Goal: Transaction & Acquisition: Purchase product/service

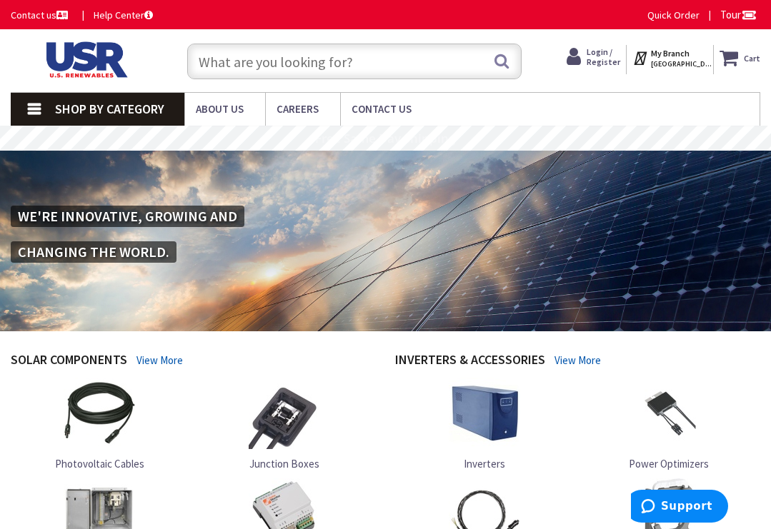
click at [44, 109] on link "Shop By Category" at bounding box center [98, 109] width 174 height 33
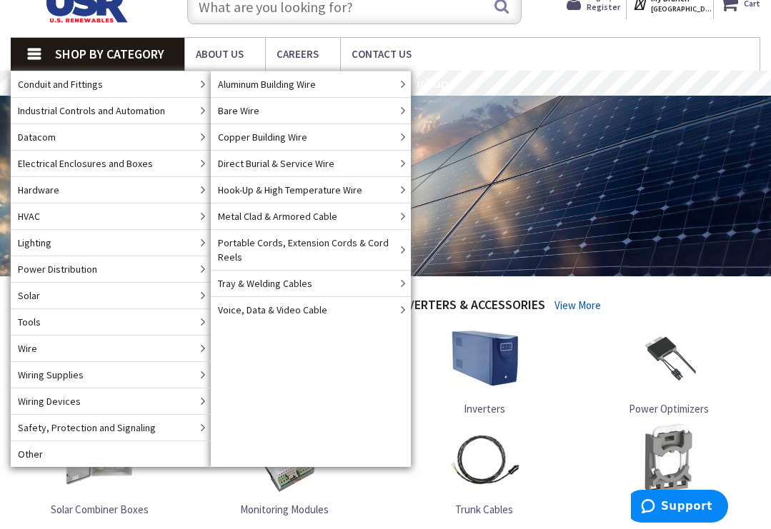
scroll to position [52, 0]
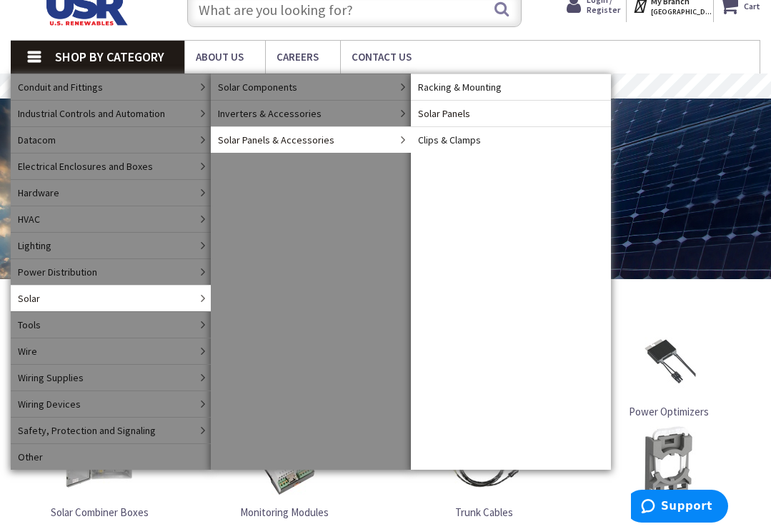
click at [465, 117] on span "Solar Panels" at bounding box center [444, 113] width 52 height 14
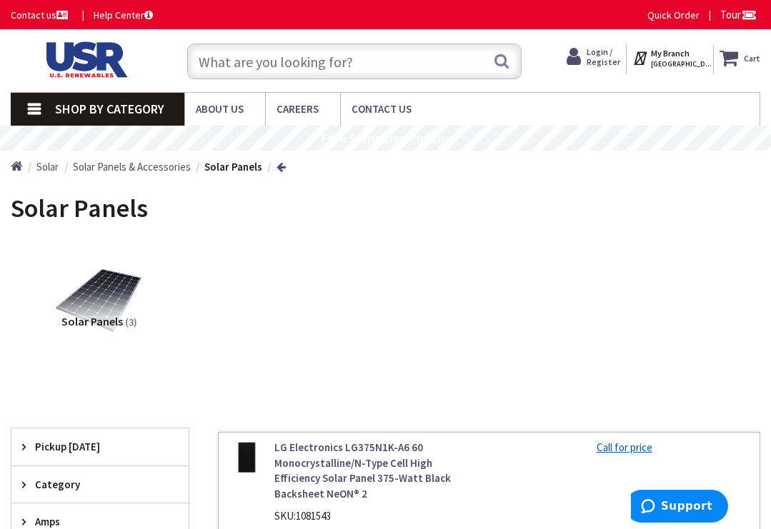
click at [357, 64] on input "text" at bounding box center [354, 62] width 334 height 36
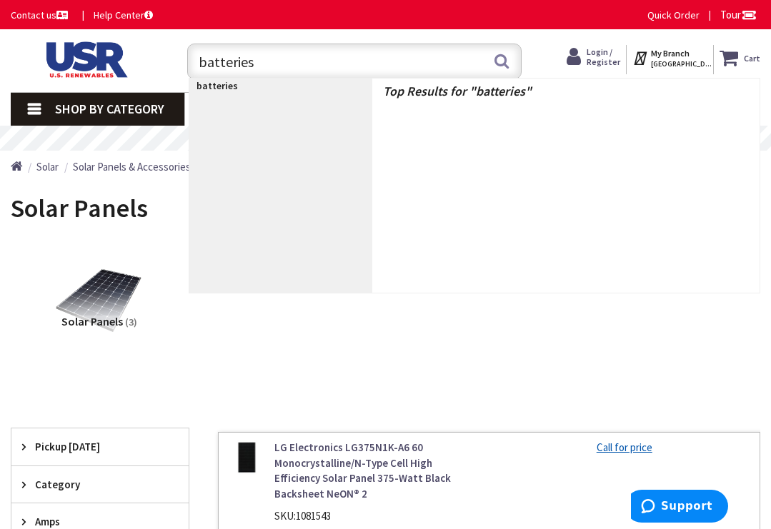
type input "batteries"
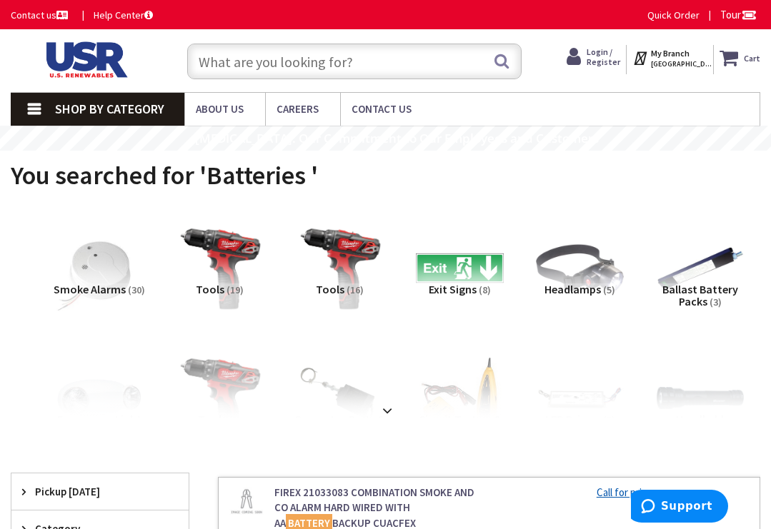
click at [318, 63] on input "text" at bounding box center [354, 62] width 334 height 36
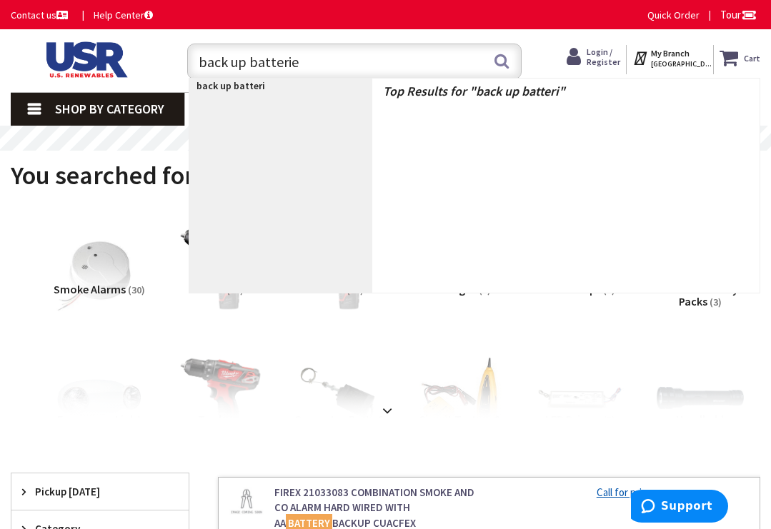
type input "back up batteries"
